Goal: Task Accomplishment & Management: Use online tool/utility

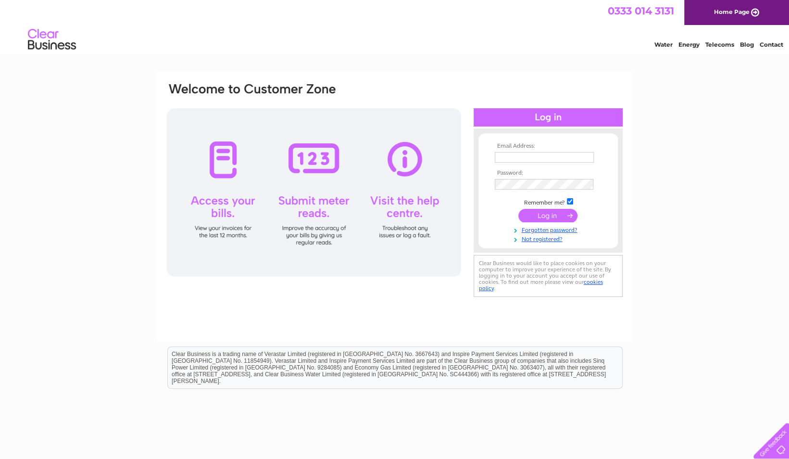
type input "lou@woolmonkey.co.uk"
click at [539, 214] on input "submit" at bounding box center [547, 215] width 59 height 13
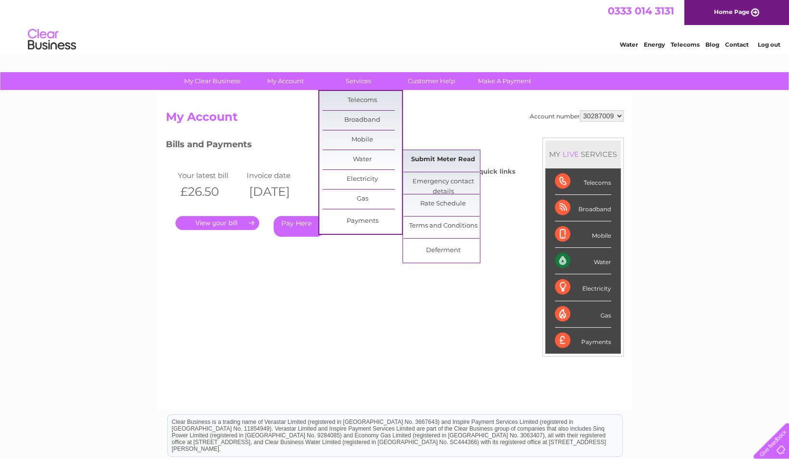
click at [440, 159] on link "Submit Meter Read" at bounding box center [443, 159] width 79 height 19
click at [441, 160] on link "Submit Meter Read" at bounding box center [443, 159] width 79 height 19
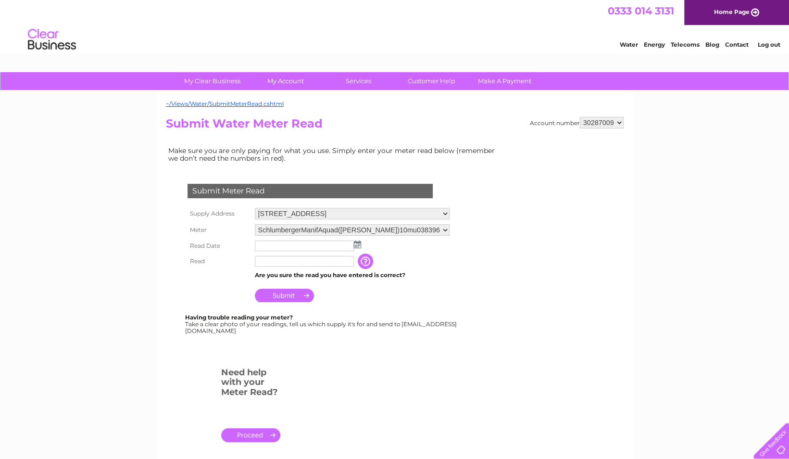
click at [358, 243] on img at bounding box center [357, 244] width 7 height 8
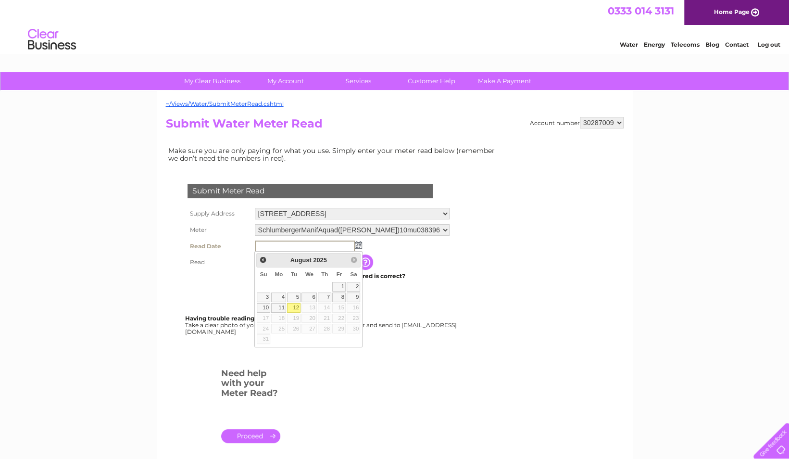
click at [299, 304] on link "12" at bounding box center [293, 308] width 13 height 10
type input "2025/08/12"
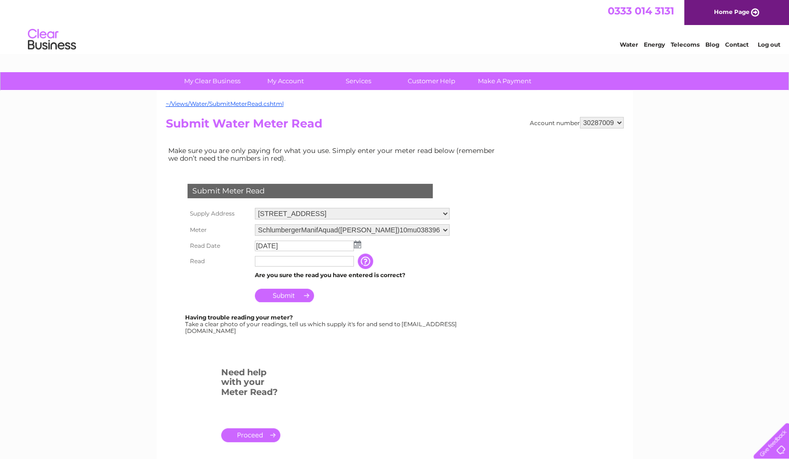
click at [287, 263] on input "text" at bounding box center [304, 261] width 99 height 11
type input "1270"
click at [287, 298] on input "Submit" at bounding box center [284, 295] width 59 height 13
